Goal: Information Seeking & Learning: Learn about a topic

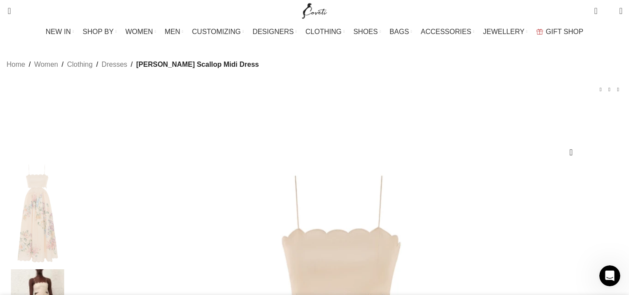
scroll to position [0, 368]
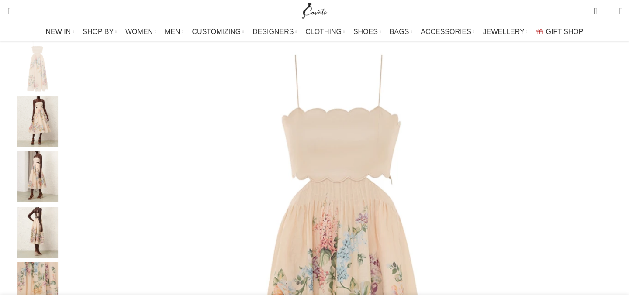
scroll to position [122, 0]
click at [64, 124] on img at bounding box center [37, 122] width 53 height 51
click at [64, 184] on img "3 / 7" at bounding box center [37, 177] width 53 height 51
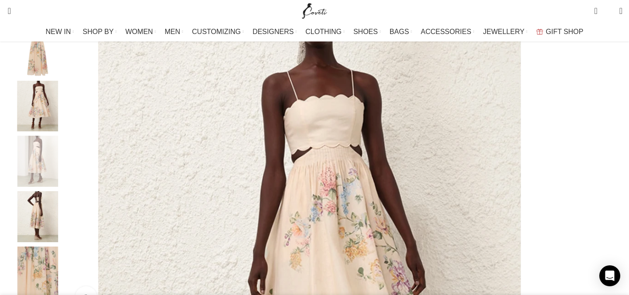
click at [64, 239] on img "4 / 7" at bounding box center [37, 216] width 53 height 51
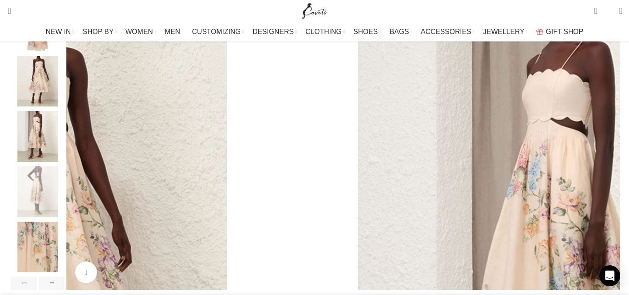
scroll to position [171, 0]
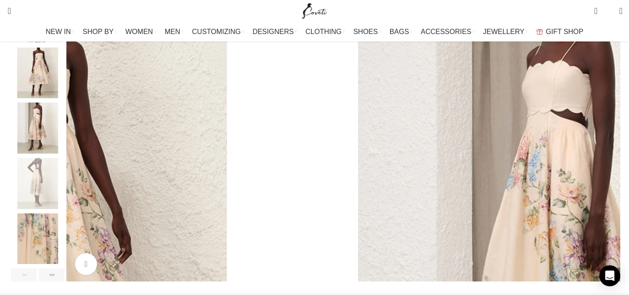
click at [64, 259] on img "5 / 7" at bounding box center [37, 239] width 53 height 51
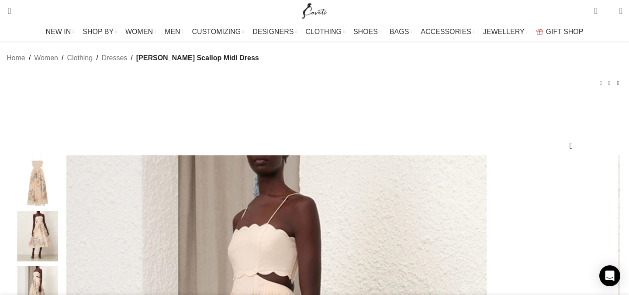
scroll to position [6, 0]
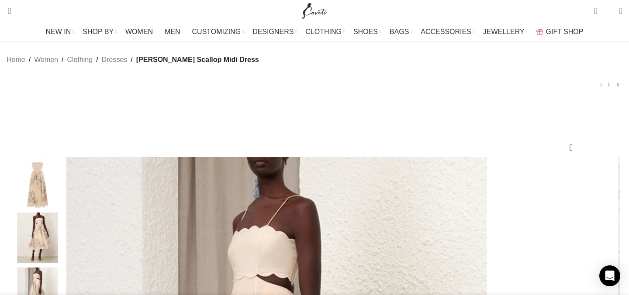
drag, startPoint x: 478, startPoint y: 136, endPoint x: 484, endPoint y: 162, distance: 26.1
copy h1 "Scallop Midi Dress"
